Goal: Transaction & Acquisition: Book appointment/travel/reservation

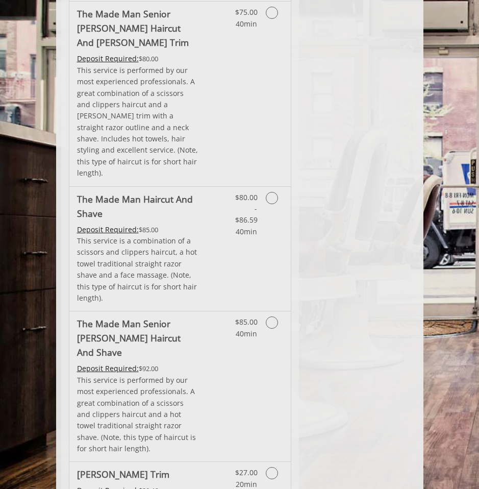
scroll to position [1284, 0]
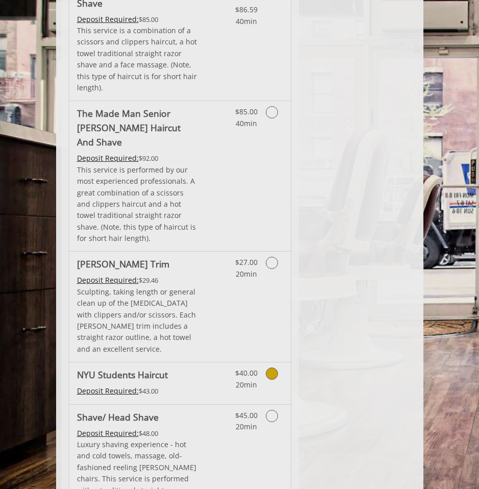
click at [271, 367] on icon "Grooming services" at bounding box center [272, 373] width 12 height 12
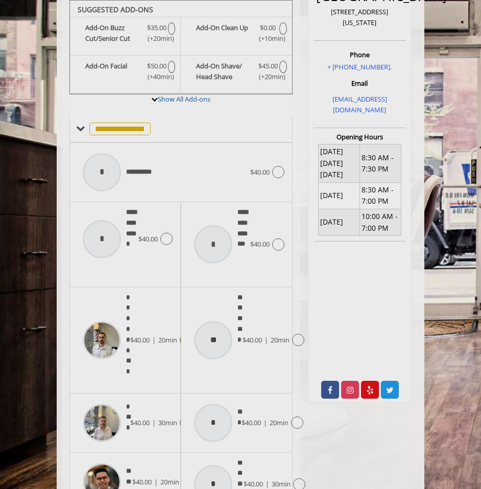
scroll to position [279, 0]
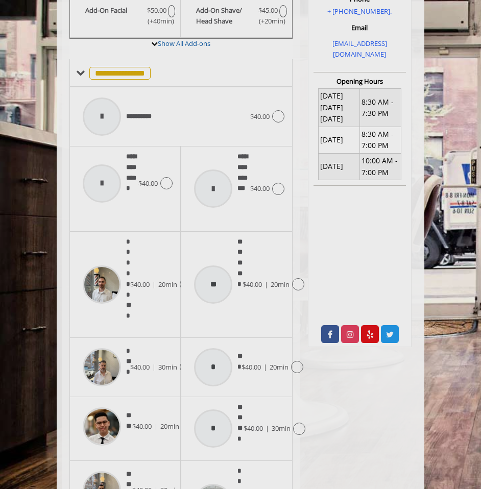
click at [162, 421] on span "20min" at bounding box center [169, 425] width 19 height 9
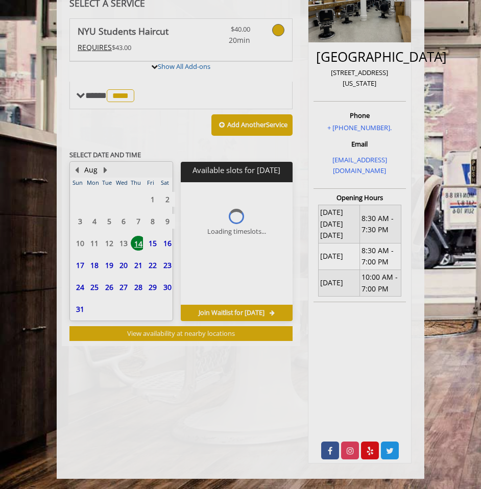
scroll to position [156, 0]
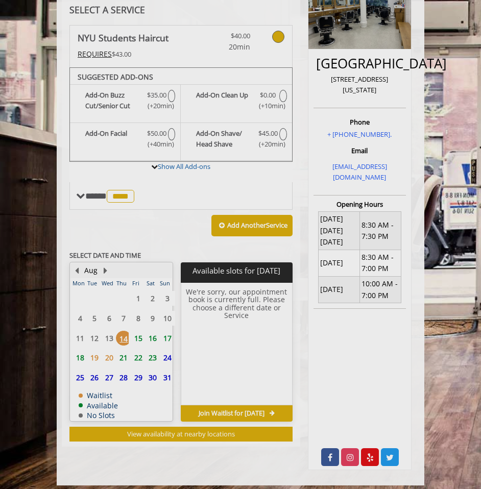
click at [136, 341] on span "15" at bounding box center [138, 338] width 15 height 15
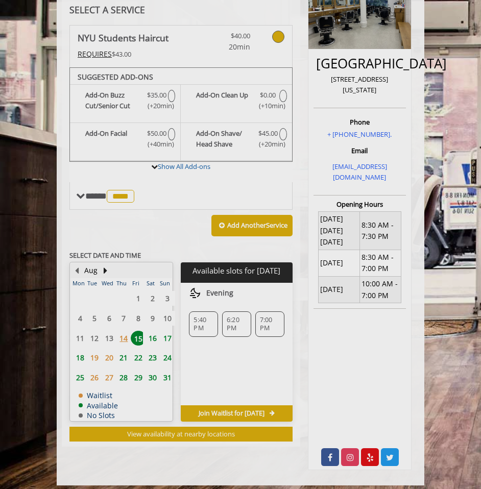
click at [203, 331] on span "5:40 PM" at bounding box center [203, 324] width 20 height 16
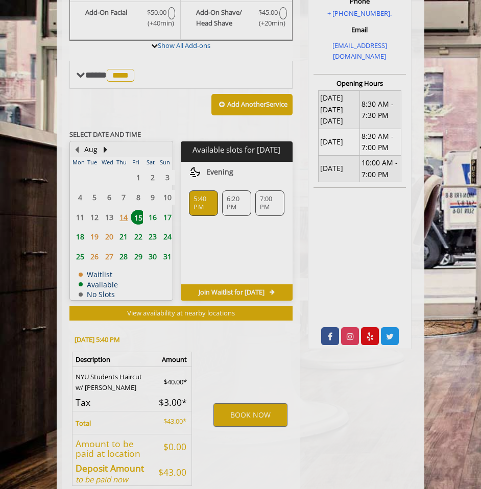
scroll to position [336, 0]
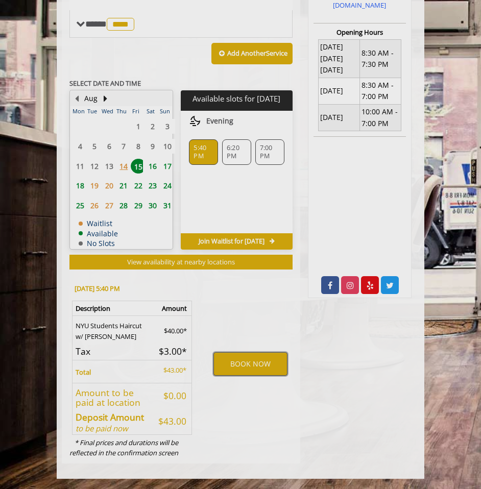
click at [242, 360] on button "BOOK NOW" at bounding box center [249, 363] width 73 height 23
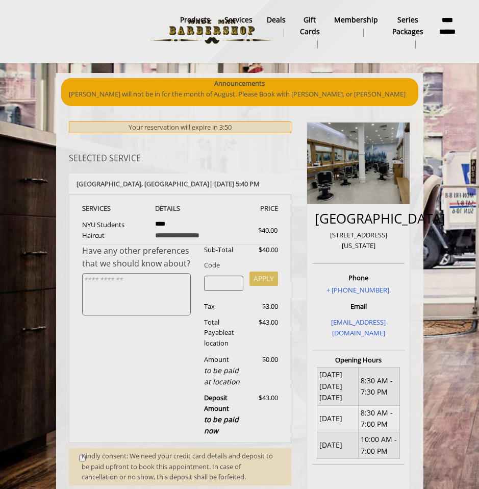
scroll to position [156, 0]
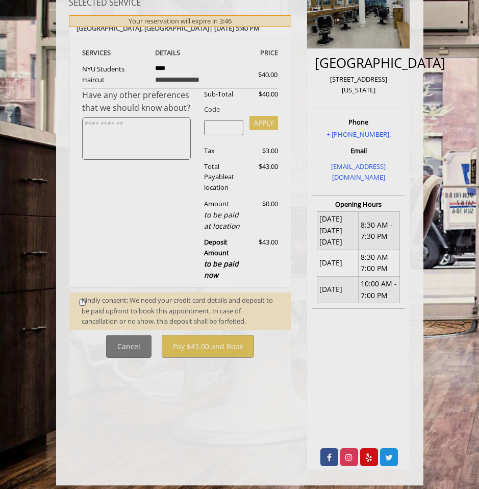
drag, startPoint x: 153, startPoint y: 207, endPoint x: 165, endPoint y: 174, distance: 35.3
click at [153, 207] on div "Have any other preferences that we should know about?" at bounding box center [139, 187] width 114 height 197
click at [241, 133] on input "search" at bounding box center [223, 127] width 39 height 15
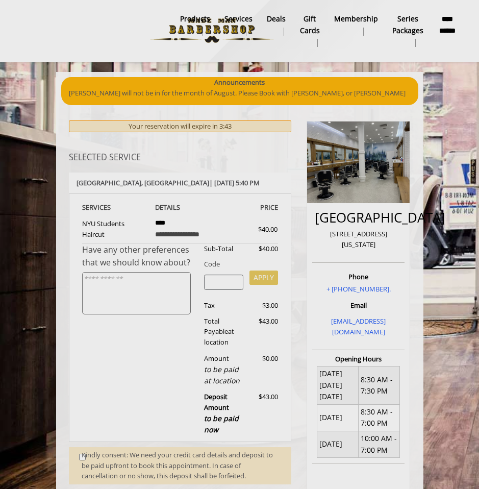
scroll to position [48, 0]
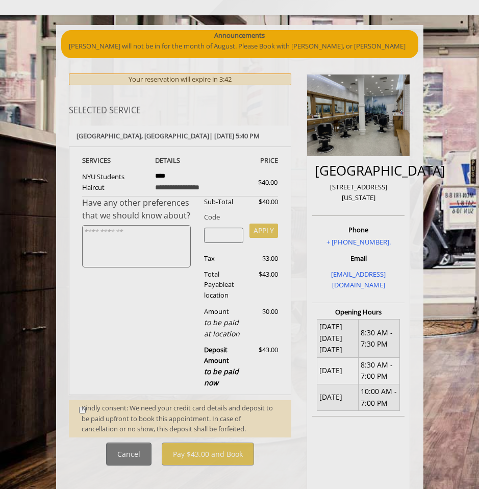
click at [235, 357] on div "Deposit Amount to be paid now" at bounding box center [223, 366] width 55 height 44
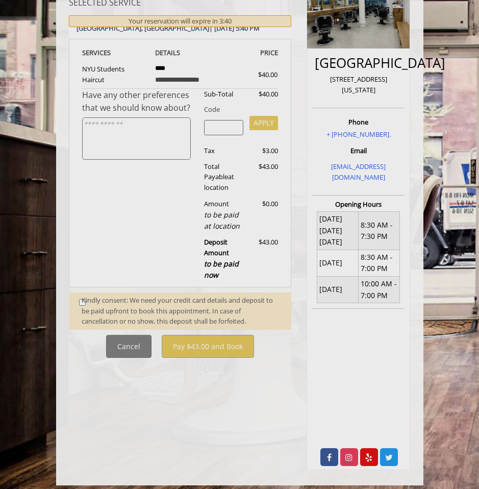
click at [82, 304] on div "Kindly consent: We need your credit card details and deposit to be paid upfront…" at bounding box center [181, 311] width 199 height 32
click at [83, 304] on div "Kindly consent: We need your credit card details and deposit to be paid upfront…" at bounding box center [181, 311] width 199 height 32
click at [84, 304] on div "Kindly consent: We need your credit card details and deposit to be paid upfront…" at bounding box center [181, 311] width 199 height 32
drag, startPoint x: 94, startPoint y: 306, endPoint x: 75, endPoint y: 304, distance: 19.0
click at [75, 304] on div "Kindly consent: We need your credit card details and deposit to be paid upfront…" at bounding box center [180, 310] width 223 height 37
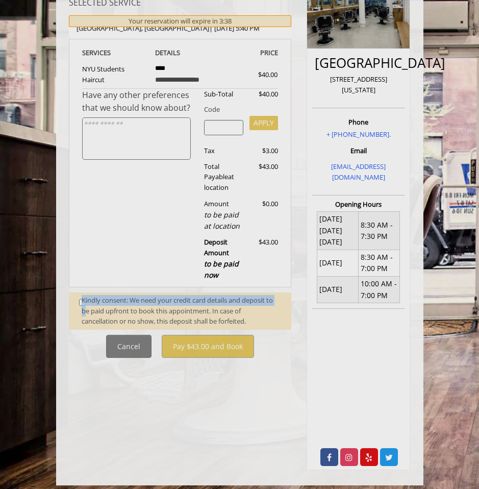
click at [83, 304] on div "Kindly consent: We need your credit card details and deposit to be paid upfront…" at bounding box center [181, 311] width 199 height 32
click at [82, 303] on div "Kindly consent: We need your credit card details and deposit to be paid upfront…" at bounding box center [181, 311] width 199 height 32
click at [81, 302] on div "Kindly consent: We need your credit card details and deposit to be paid upfront…" at bounding box center [180, 310] width 223 height 37
click at [80, 304] on div "Kindly consent: We need your credit card details and deposit to be paid upfront…" at bounding box center [180, 310] width 223 height 37
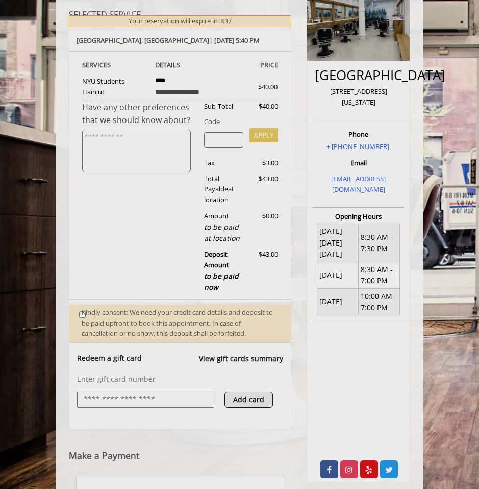
click at [77, 304] on div "**********" at bounding box center [180, 293] width 223 height 631
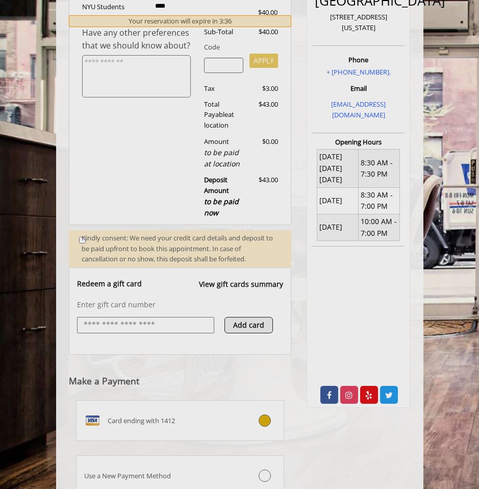
scroll to position [299, 0]
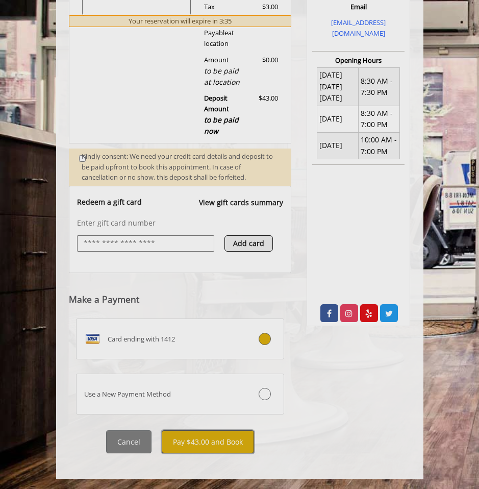
click at [217, 447] on button "Pay $43.00 and Book" at bounding box center [208, 441] width 92 height 23
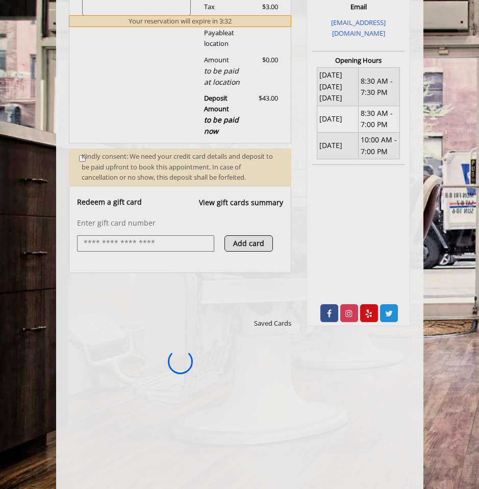
scroll to position [0, 0]
